Goal: Transaction & Acquisition: Purchase product/service

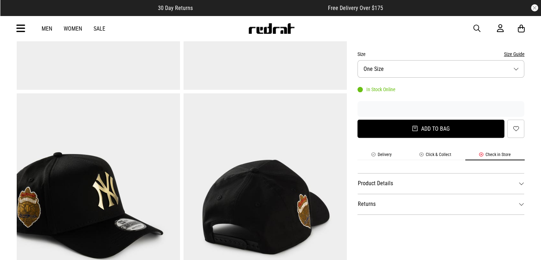
click at [422, 127] on button "Add to bag" at bounding box center [430, 128] width 147 height 18
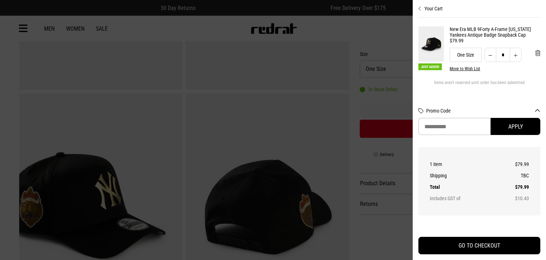
drag, startPoint x: 486, startPoint y: 242, endPoint x: 459, endPoint y: 150, distance: 96.4
click at [480, 155] on div "Your Cart Just Added New Era MLB 9Forty A-Frame New York Yankees Antique Badge …" at bounding box center [479, 130] width 122 height 260
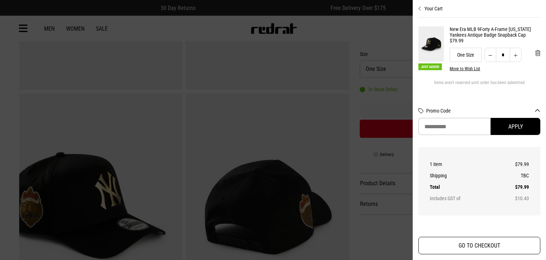
click at [504, 240] on button "GO TO CHECKOUT" at bounding box center [479, 244] width 122 height 17
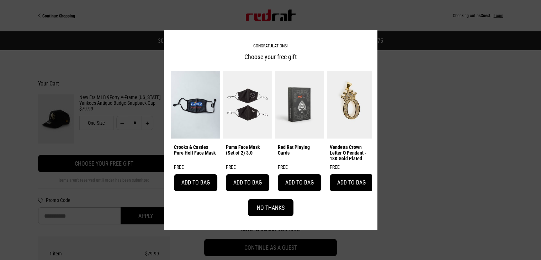
click at [279, 209] on button "No Thanks" at bounding box center [271, 207] width 46 height 17
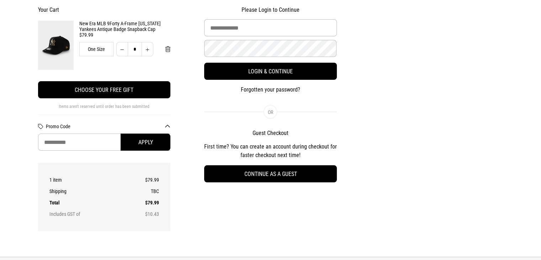
scroll to position [71, 0]
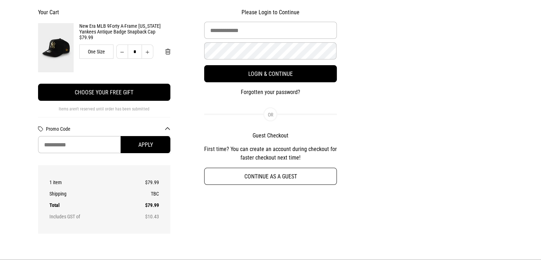
click at [278, 173] on button "Continue as a guest" at bounding box center [270, 175] width 133 height 17
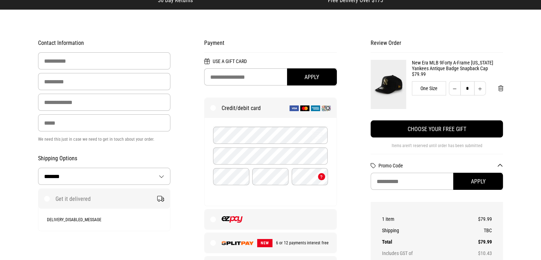
scroll to position [36, 0]
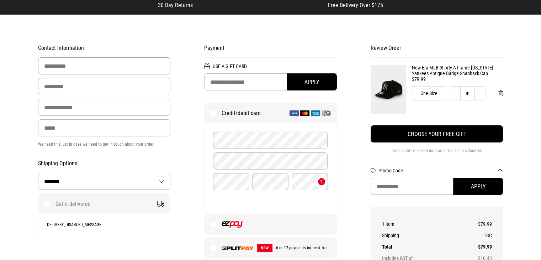
click at [86, 66] on input "First Name" at bounding box center [104, 65] width 133 height 17
type input "*******"
type input "*********"
type input "**********"
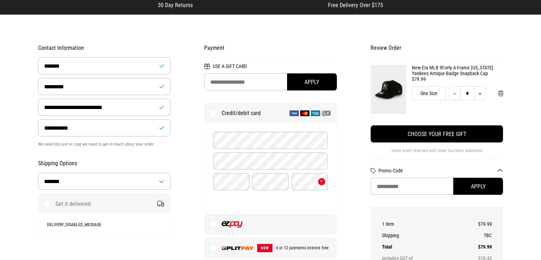
click at [100, 178] on select "**********" at bounding box center [104, 181] width 132 height 16
select select "**********"
click at [38, 173] on select "**********" at bounding box center [104, 181] width 132 height 16
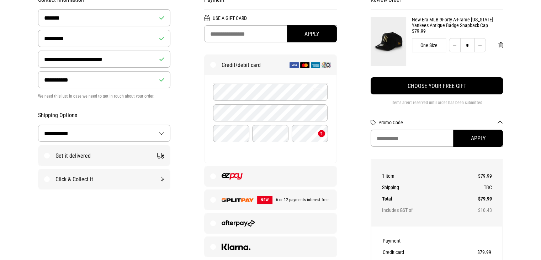
scroll to position [107, 0]
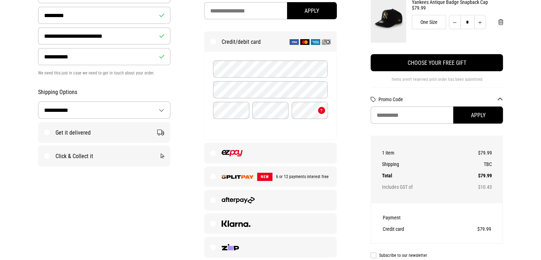
click at [87, 133] on label "Get it delivered" at bounding box center [104, 132] width 132 height 20
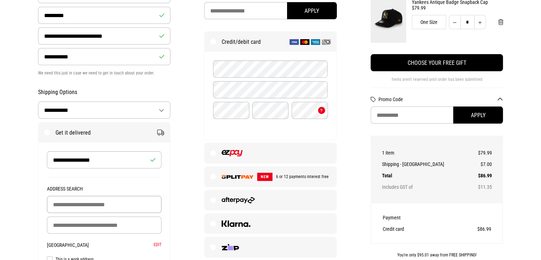
click at [101, 204] on input "Building Name (Optional)" at bounding box center [104, 204] width 115 height 17
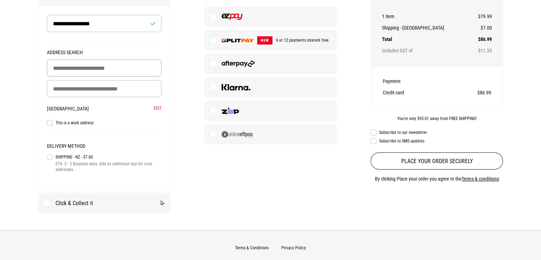
scroll to position [240, 0]
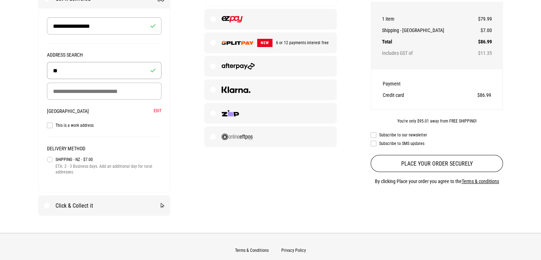
type input "*"
click at [112, 93] on input "Delivery Address" at bounding box center [104, 90] width 115 height 17
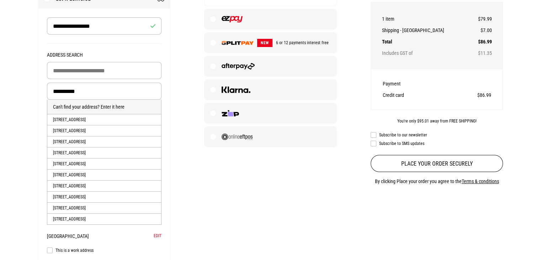
click at [97, 123] on li "87B Wainui Street, Riccarton, CHRISTCHURCH, Christchurch City" at bounding box center [104, 119] width 114 height 11
type input "**********"
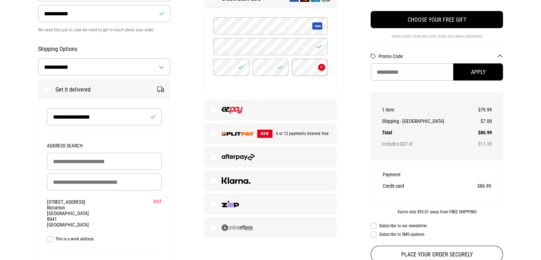
scroll to position [205, 0]
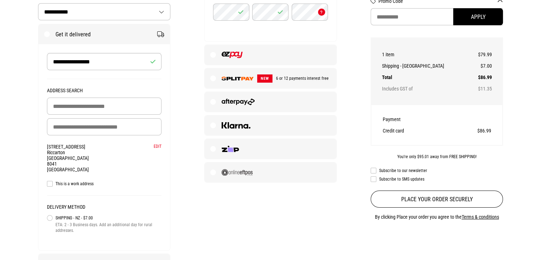
click at [216, 167] on label at bounding box center [270, 172] width 132 height 20
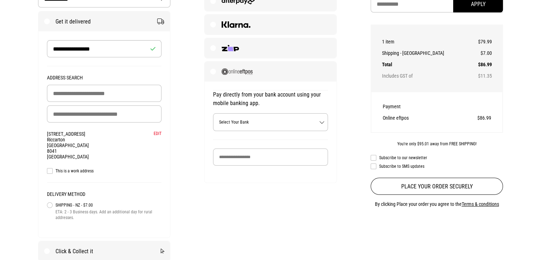
scroll to position [240, 0]
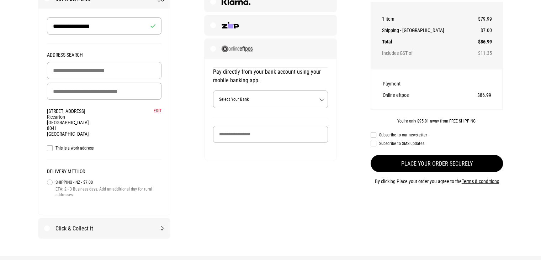
click at [443, 159] on button "Place your order securely" at bounding box center [436, 163] width 133 height 17
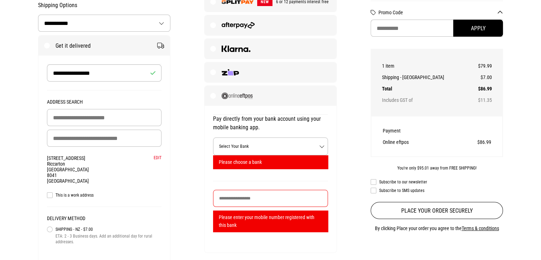
scroll to position [194, 0]
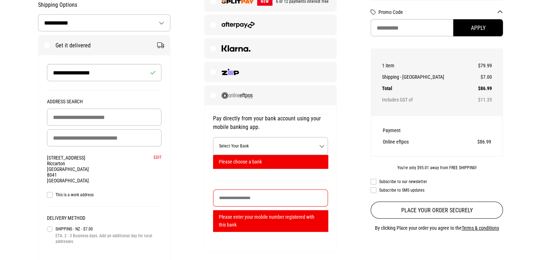
click at [372, 182] on label "Subscribe to our newsletter" at bounding box center [436, 181] width 133 height 6
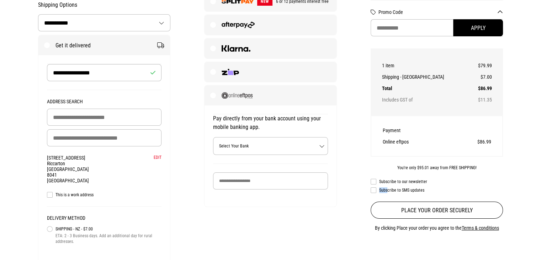
drag, startPoint x: 375, startPoint y: 189, endPoint x: 388, endPoint y: 185, distance: 13.2
click at [388, 185] on div "Subscribe to our newsletter Subscribe to SMS updates" at bounding box center [436, 185] width 133 height 14
click at [374, 165] on div "New Era MLB 9Forty A-Frame New York Yankees Antique Badge Snapback Cap $79.99 O…" at bounding box center [436, 37] width 133 height 263
click at [286, 143] on span "Select Your Bank" at bounding box center [270, 145] width 114 height 17
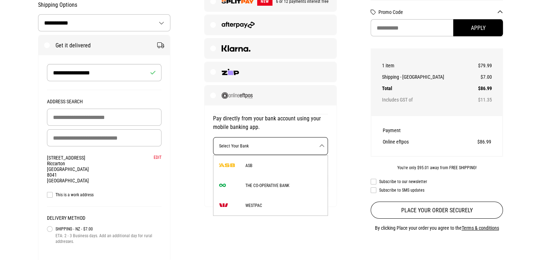
click at [299, 144] on span "Select Your Bank" at bounding box center [270, 145] width 114 height 17
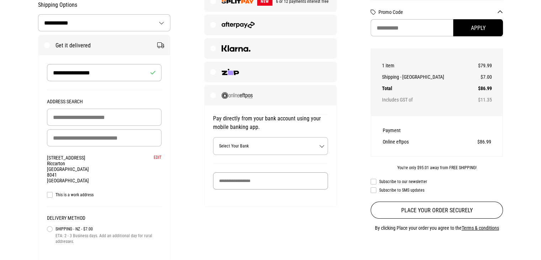
click at [273, 177] on input "Your Mobile Number" at bounding box center [270, 180] width 115 height 17
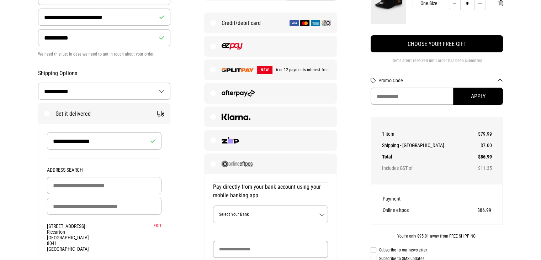
scroll to position [123, 0]
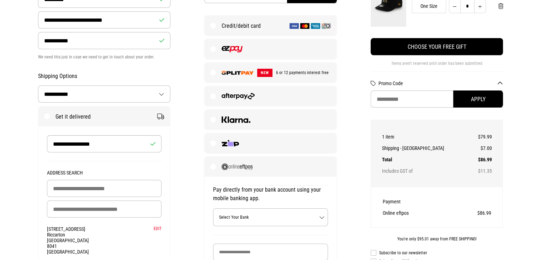
click at [266, 29] on label "Credit/debit card" at bounding box center [270, 26] width 132 height 20
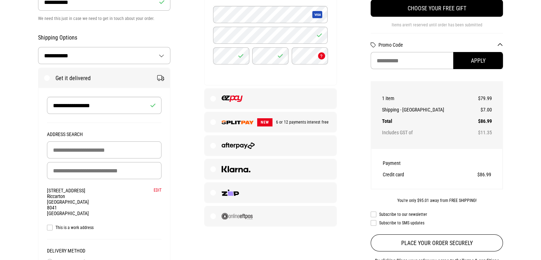
scroll to position [158, 0]
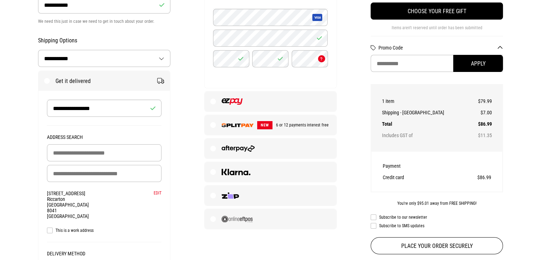
click at [333, 76] on div "Credit/debit card details" at bounding box center [270, 44] width 132 height 88
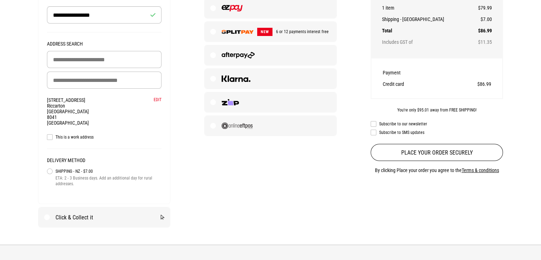
scroll to position [265, 0]
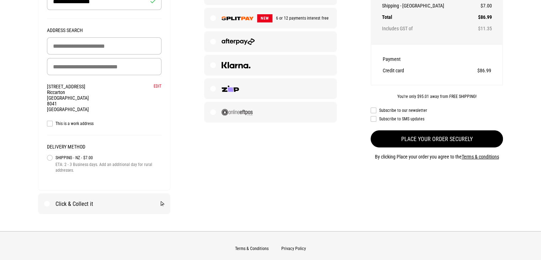
click at [468, 133] on button "Place your order securely" at bounding box center [436, 138] width 133 height 17
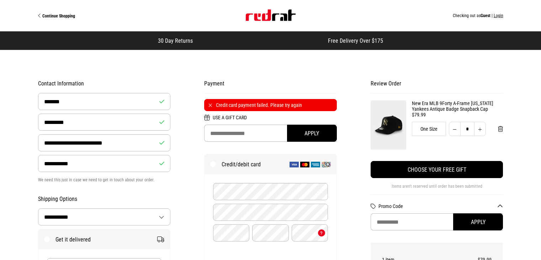
select select "**********"
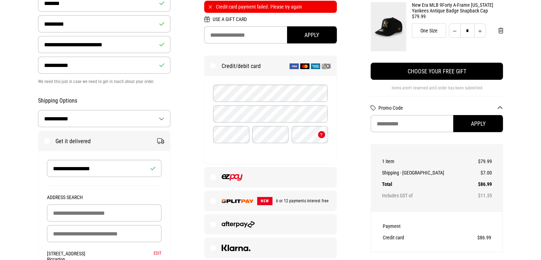
scroll to position [71, 0]
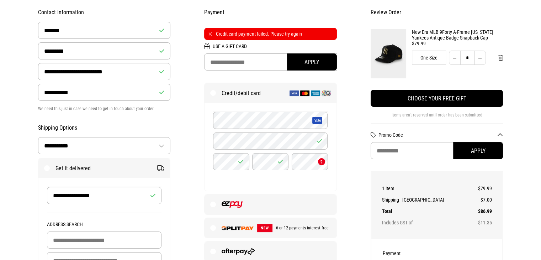
click at [362, 128] on div "Review Order Credit card payment failed. Please try again New Era MLB 9Forty A-…" at bounding box center [436, 181] width 166 height 356
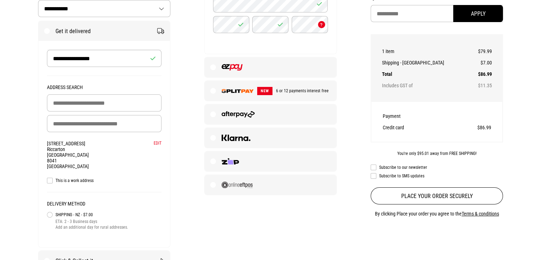
scroll to position [213, 0]
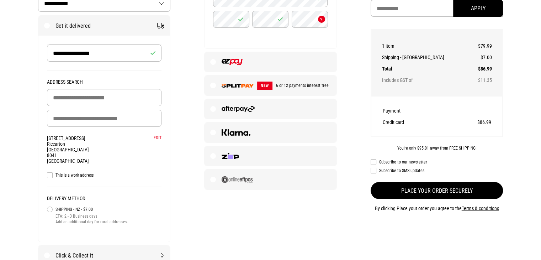
click at [450, 187] on button "Place your order securely" at bounding box center [436, 190] width 133 height 17
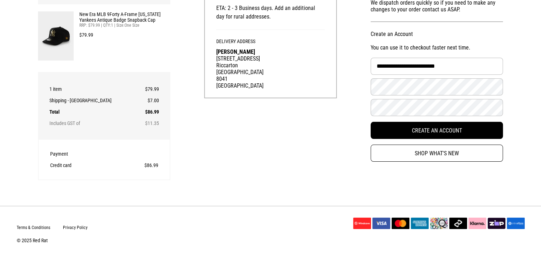
scroll to position [142, 0]
